Goal: Register for event/course

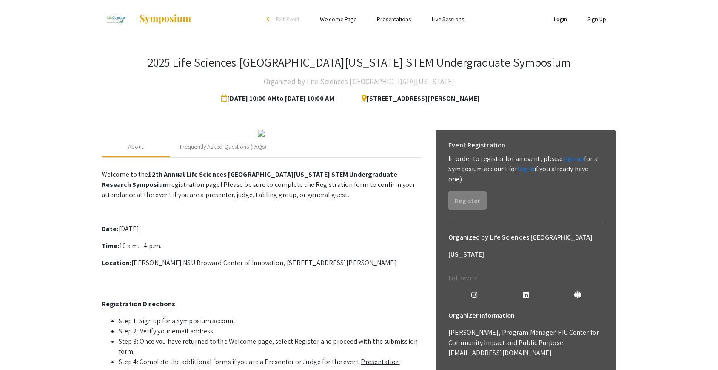
scroll to position [70, 0]
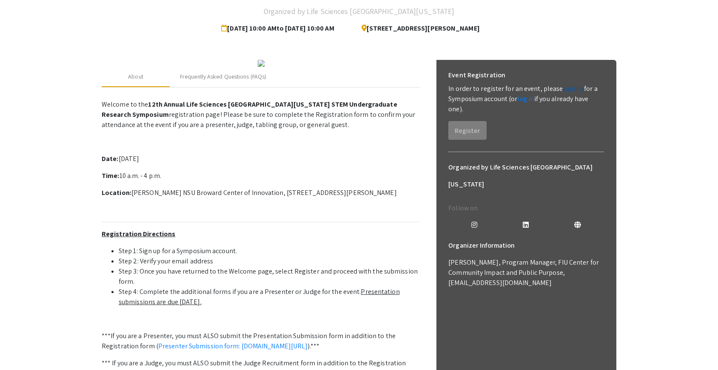
click at [566, 87] on link "sign up" at bounding box center [573, 88] width 21 height 9
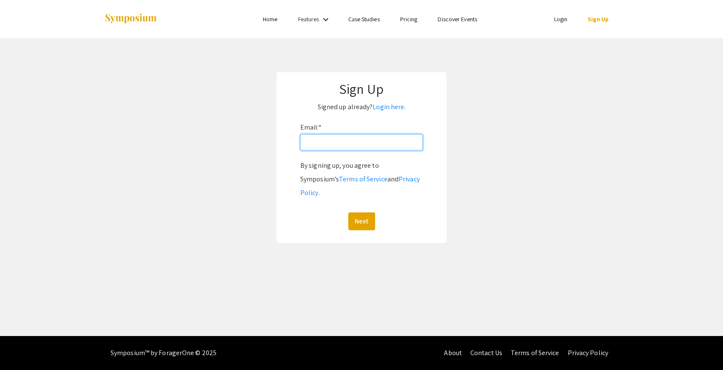
click at [349, 136] on input "Email: *" at bounding box center [361, 142] width 122 height 16
type input "[EMAIL_ADDRESS][DOMAIN_NAME]"
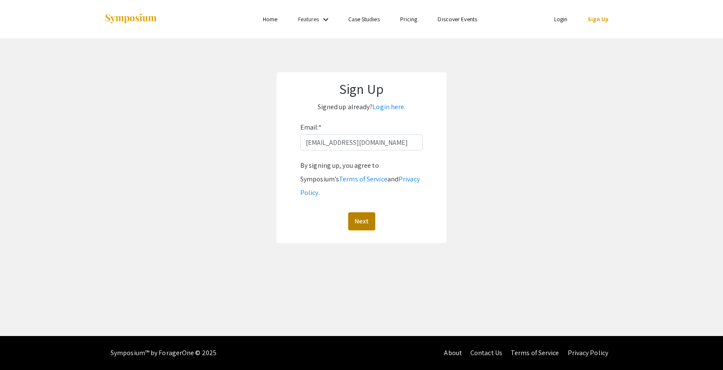
click at [360, 213] on button "Next" at bounding box center [361, 222] width 27 height 18
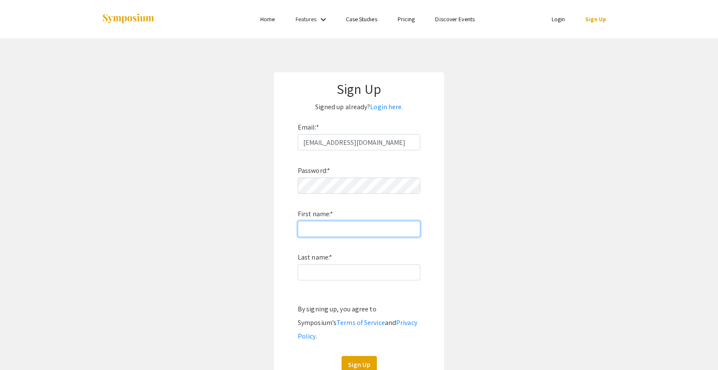
click at [350, 225] on input "First name: *" at bounding box center [359, 229] width 122 height 16
type input "Shreya"
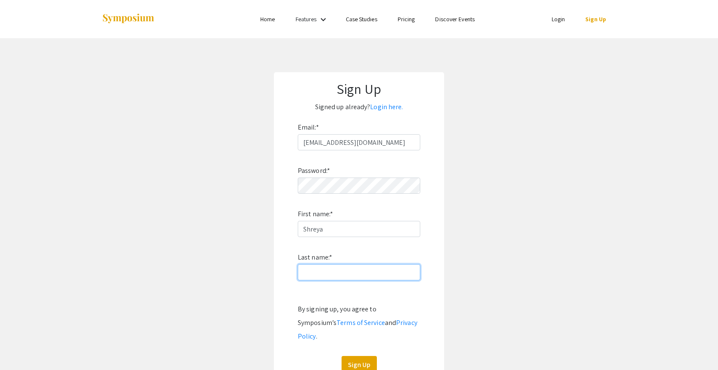
type input "[PERSON_NAME]"
click at [351, 356] on button "Sign Up" at bounding box center [358, 365] width 35 height 18
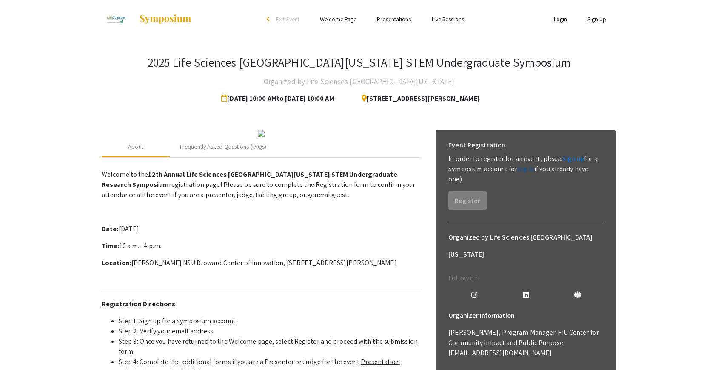
click at [526, 169] on link "log in" at bounding box center [525, 169] width 17 height 9
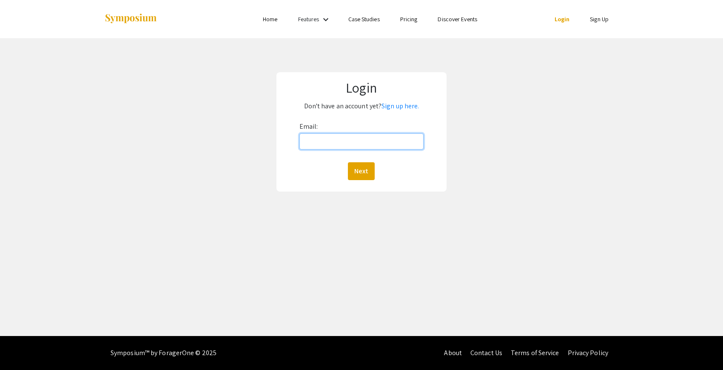
click at [377, 135] on input "Email:" at bounding box center [361, 142] width 125 height 16
type input "sp2732@mynsu.nova.edu"
click at [348, 162] on button "Next" at bounding box center [361, 171] width 27 height 18
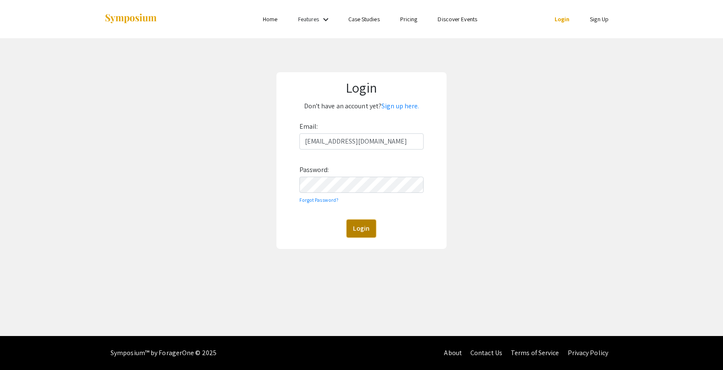
click at [360, 225] on button "Login" at bounding box center [361, 229] width 29 height 18
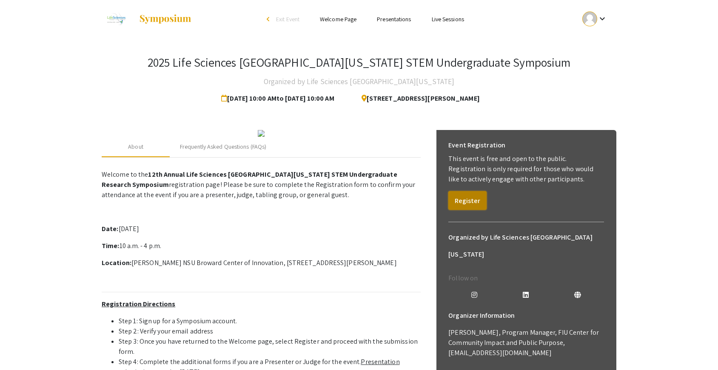
click at [464, 204] on button "Register" at bounding box center [467, 200] width 38 height 19
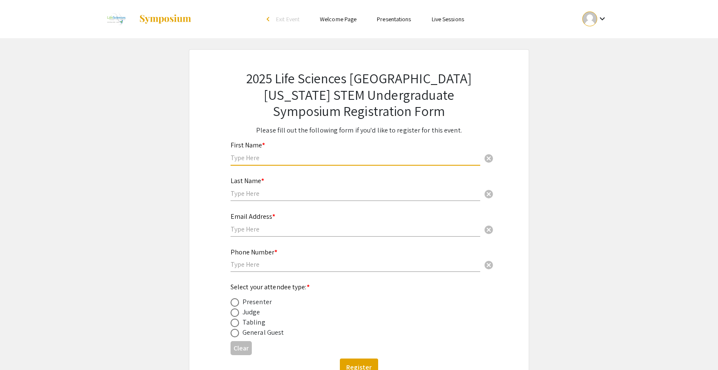
click at [375, 162] on div "First Name * cancel" at bounding box center [355, 149] width 250 height 32
type input "Shreya"
click at [311, 191] on input "text" at bounding box center [355, 193] width 250 height 9
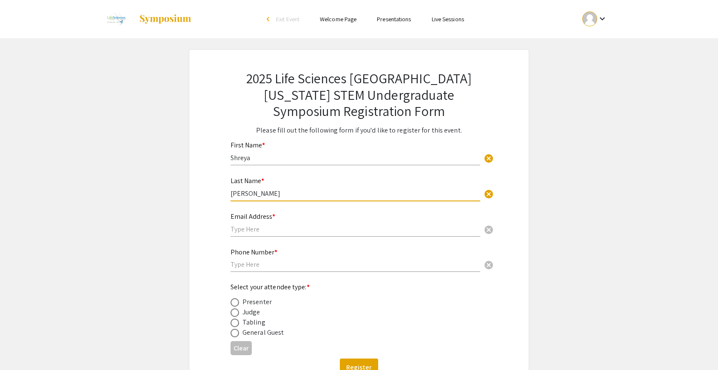
type input "Patel"
click at [277, 236] on div "Email Address * cancel" at bounding box center [355, 221] width 250 height 32
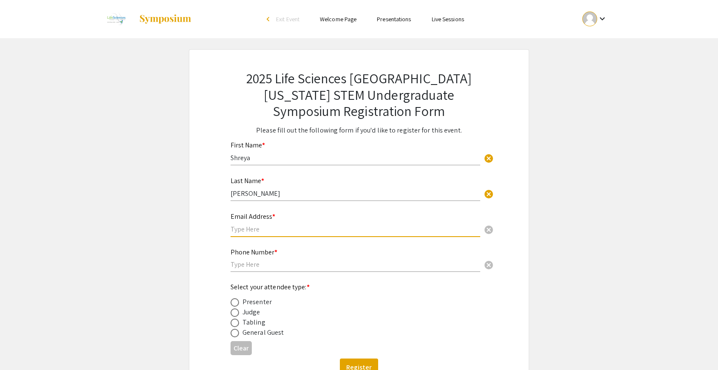
click at [275, 231] on input "text" at bounding box center [355, 229] width 250 height 9
type input "sp2732@mynsu.nova.edu"
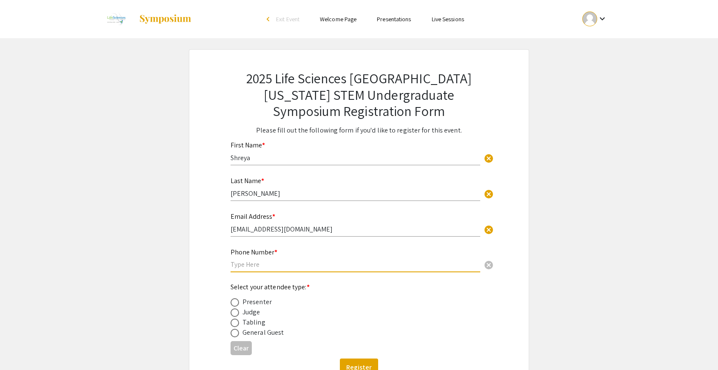
click at [246, 264] on input "text" at bounding box center [355, 264] width 250 height 9
type input "2245203030"
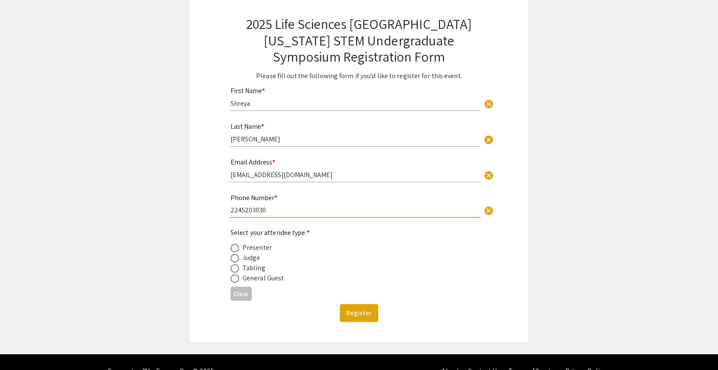
click at [237, 247] on span at bounding box center [234, 248] width 9 height 9
click at [237, 247] on input "radio" at bounding box center [234, 248] width 9 height 9
radio input "true"
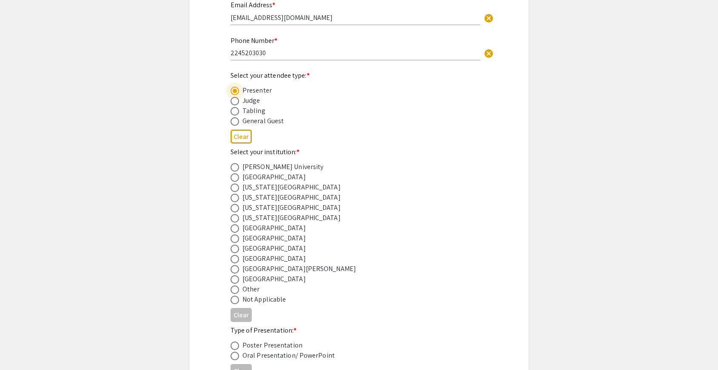
scroll to position [220, 0]
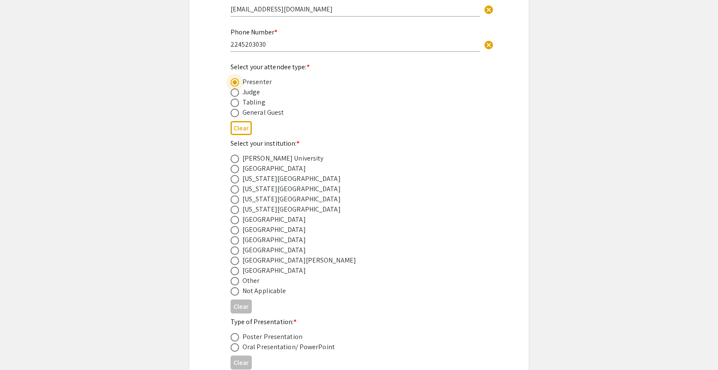
click at [237, 241] on span at bounding box center [234, 240] width 9 height 9
click at [237, 241] on input "radio" at bounding box center [234, 240] width 9 height 9
radio input "true"
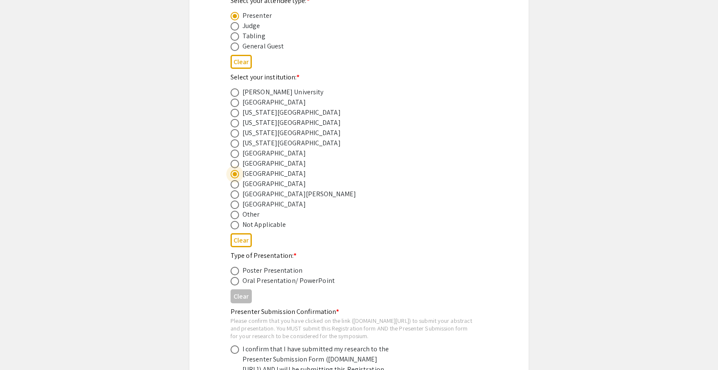
scroll to position [289, 0]
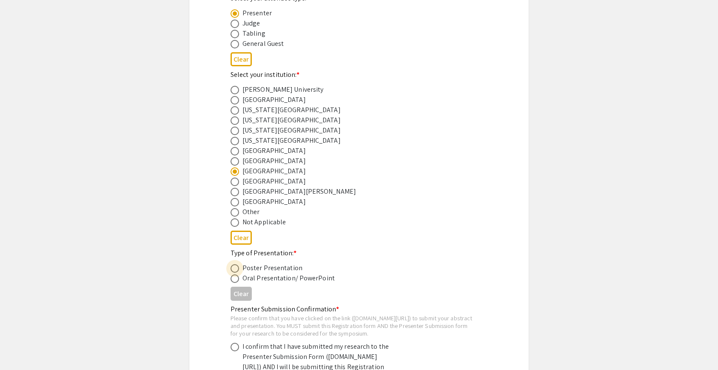
click at [237, 271] on span at bounding box center [234, 268] width 9 height 9
click at [237, 271] on input "radio" at bounding box center [234, 268] width 9 height 9
radio input "true"
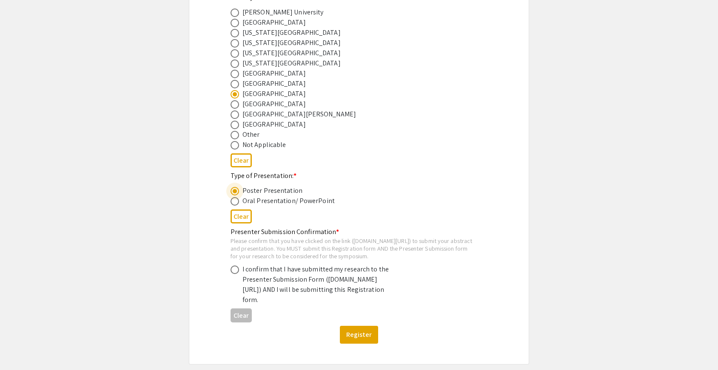
scroll to position [380, 0]
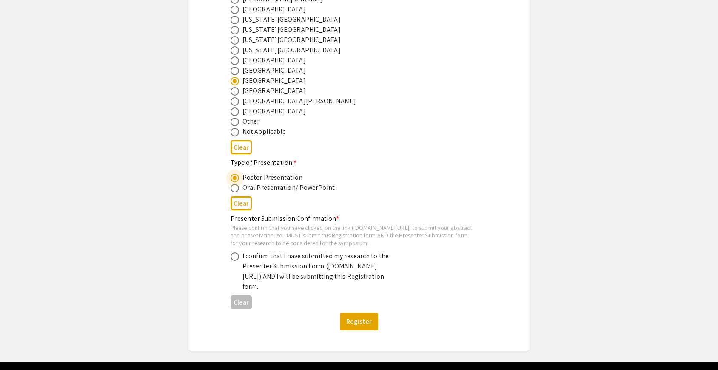
click at [236, 261] on span at bounding box center [234, 257] width 9 height 9
click at [236, 261] on input "radio" at bounding box center [234, 257] width 9 height 9
radio input "true"
click at [352, 331] on button "Register" at bounding box center [359, 322] width 38 height 18
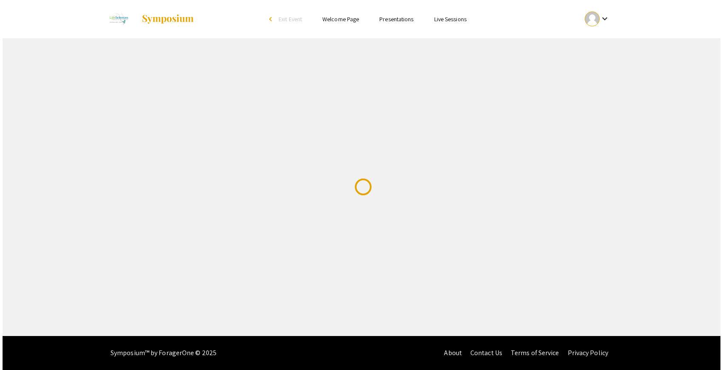
scroll to position [0, 0]
